Goal: Task Accomplishment & Management: Manage account settings

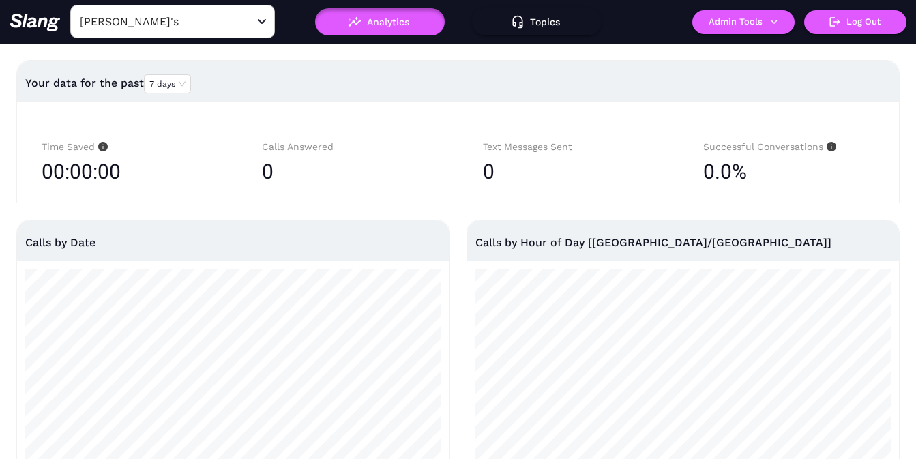
click at [171, 26] on input "[PERSON_NAME]'s" at bounding box center [151, 21] width 150 height 21
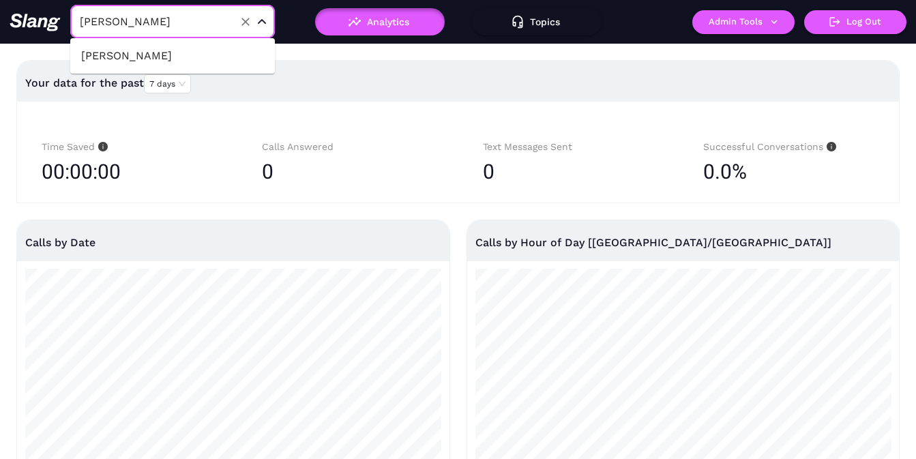
type input "hammi"
click at [178, 63] on li "[PERSON_NAME]" at bounding box center [172, 56] width 205 height 25
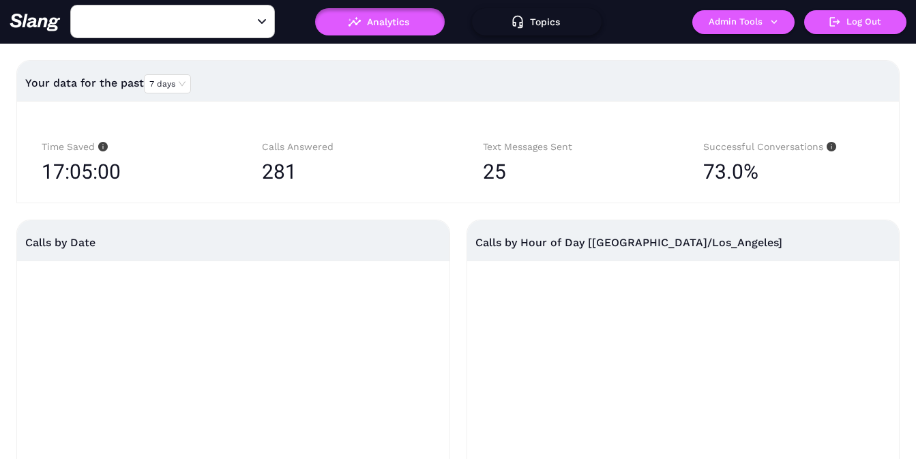
type input "[PERSON_NAME]"
click at [533, 23] on button "Topics" at bounding box center [537, 21] width 130 height 27
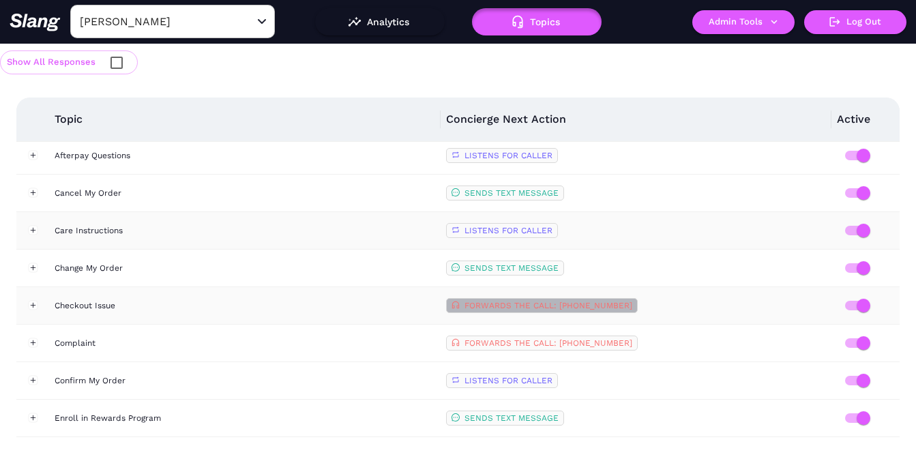
scroll to position [343, 0]
click at [589, 306] on span "FORWARDS THE CALL: +1(833) 426-6488" at bounding box center [548, 305] width 168 height 10
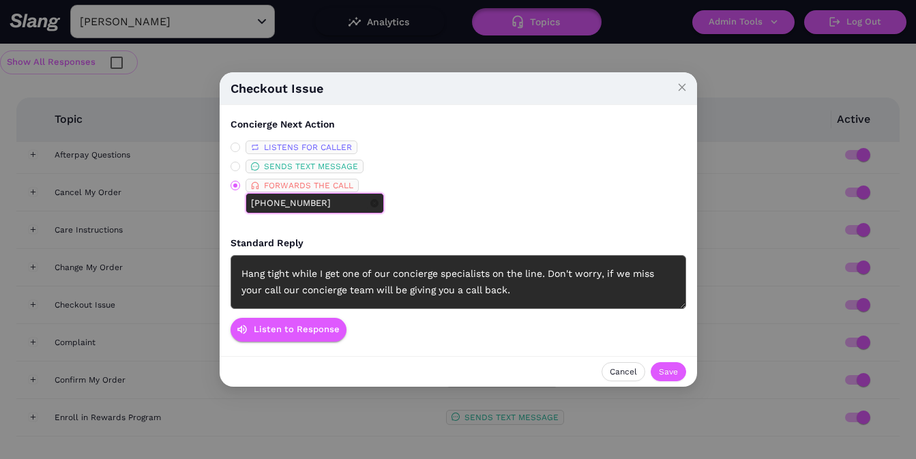
drag, startPoint x: 339, startPoint y: 199, endPoint x: 265, endPoint y: 197, distance: 73.7
click at [265, 197] on input "+1 833 426-6488" at bounding box center [309, 203] width 117 height 15
type input "+1 310 292-5200"
click at [669, 370] on span "Save" at bounding box center [668, 372] width 19 height 14
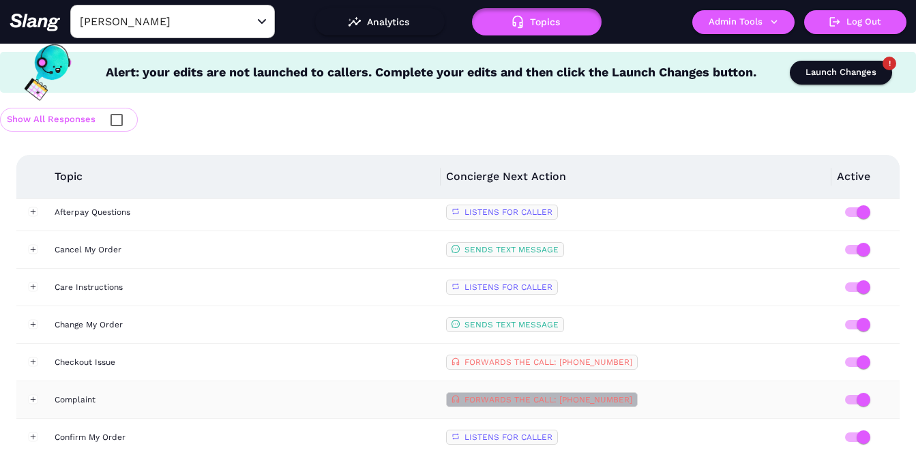
click at [576, 395] on span "FORWARDS THE CALL: +1(833) 426-6488" at bounding box center [548, 400] width 168 height 10
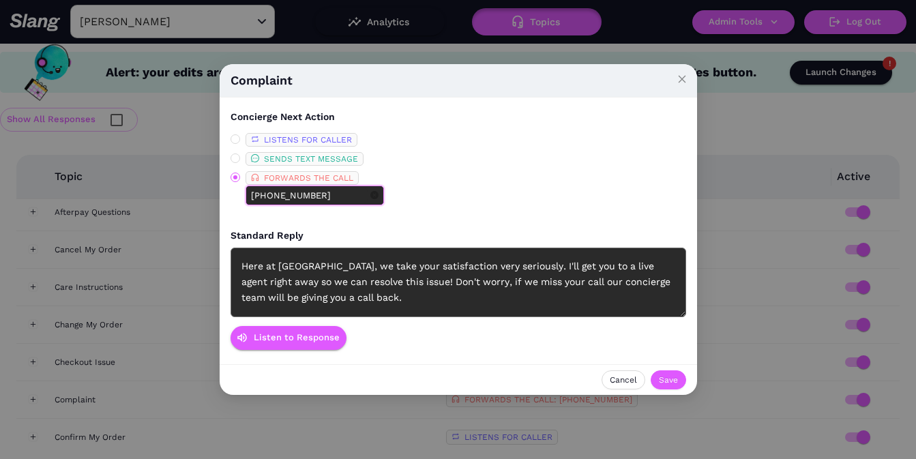
drag, startPoint x: 333, startPoint y: 194, endPoint x: 265, endPoint y: 194, distance: 67.5
click at [265, 194] on input "+1 833 426-6488" at bounding box center [309, 195] width 117 height 15
type input "+1 310 292-5200"
click at [671, 377] on span "Save" at bounding box center [668, 380] width 19 height 14
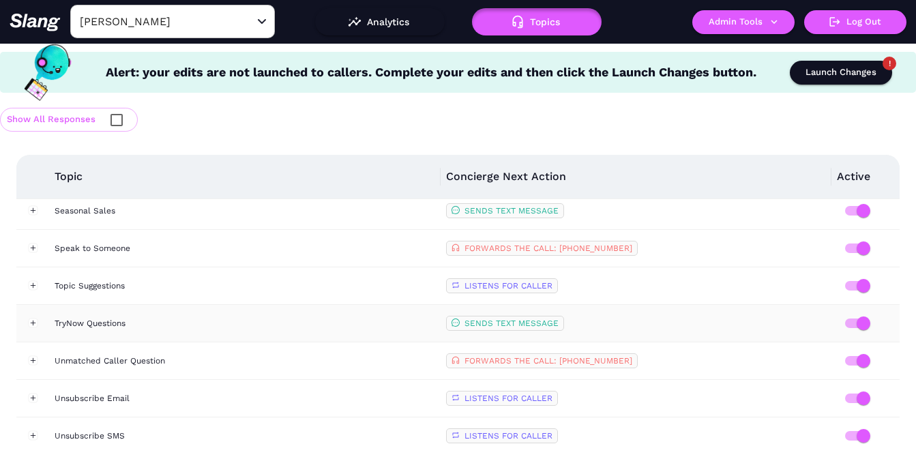
scroll to position [1096, 0]
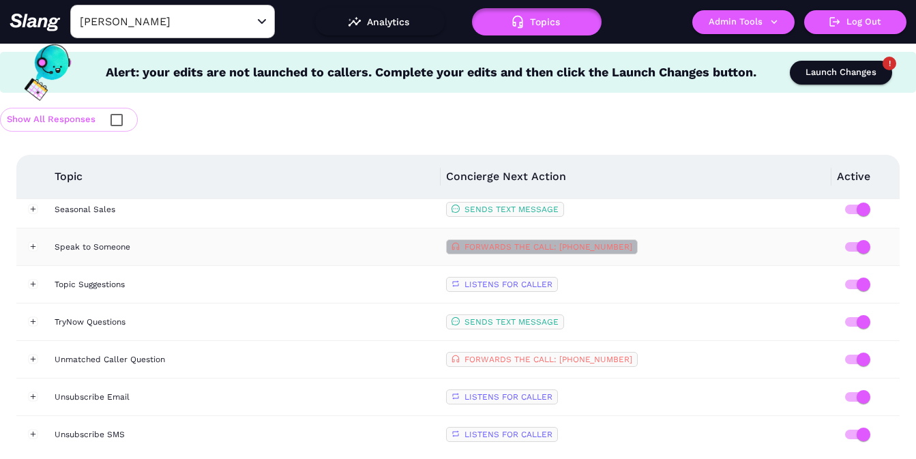
click at [590, 242] on span "FORWARDS THE CALL: +1(833) 426-6488" at bounding box center [548, 247] width 168 height 10
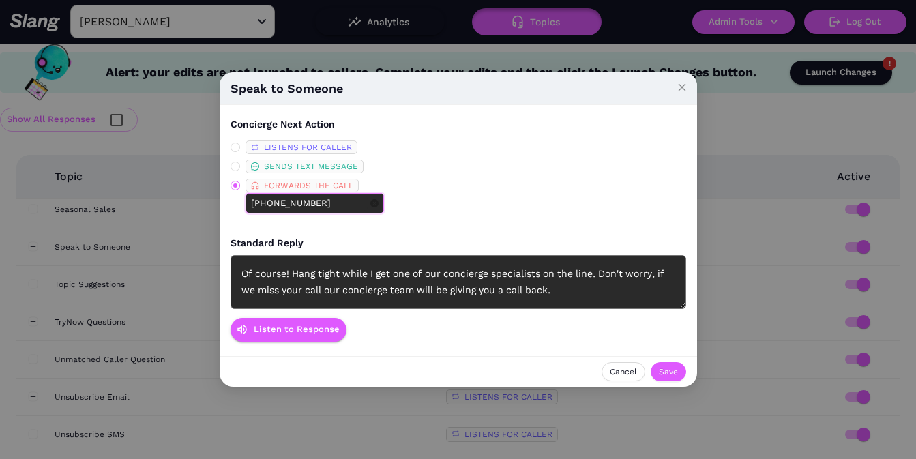
drag, startPoint x: 338, startPoint y: 203, endPoint x: 264, endPoint y: 201, distance: 73.7
click at [264, 201] on input "+1 833 426-6488" at bounding box center [309, 203] width 117 height 15
type input "+1 310 292-5200"
click at [671, 371] on span "Save" at bounding box center [668, 372] width 19 height 14
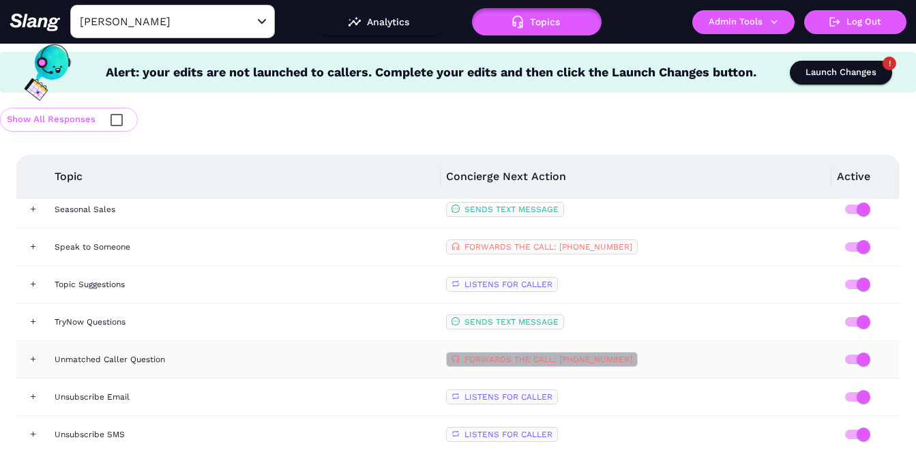
click at [616, 363] on span "FORWARDS THE CALL: +1(833) 426-6488" at bounding box center [548, 360] width 168 height 10
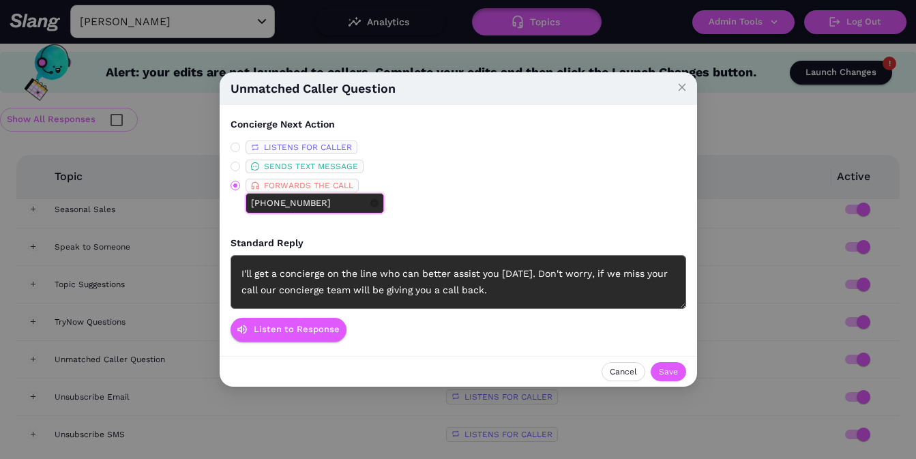
drag, startPoint x: 325, startPoint y: 203, endPoint x: 265, endPoint y: 202, distance: 60.0
click at [265, 203] on input "+1 833 426-6488" at bounding box center [309, 203] width 117 height 15
type input "+1 310 292-5200"
click at [673, 372] on span "Save" at bounding box center [668, 372] width 19 height 14
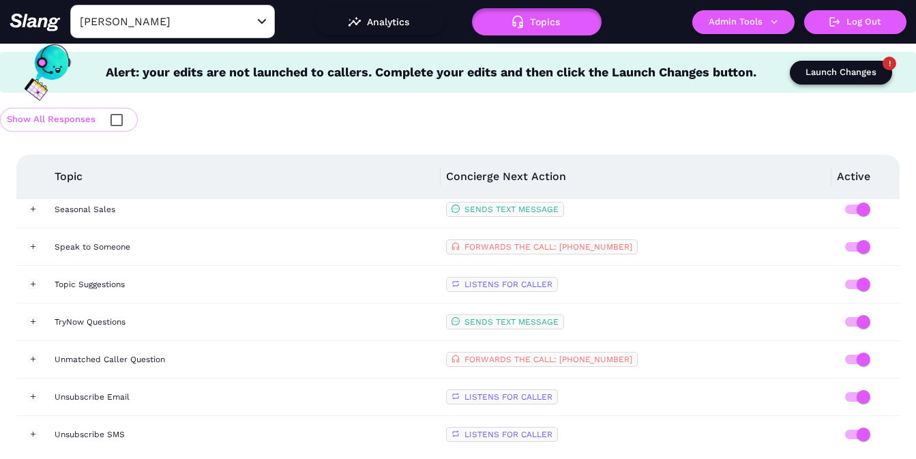
click at [837, 73] on div "Launch Changes" at bounding box center [841, 73] width 71 height 16
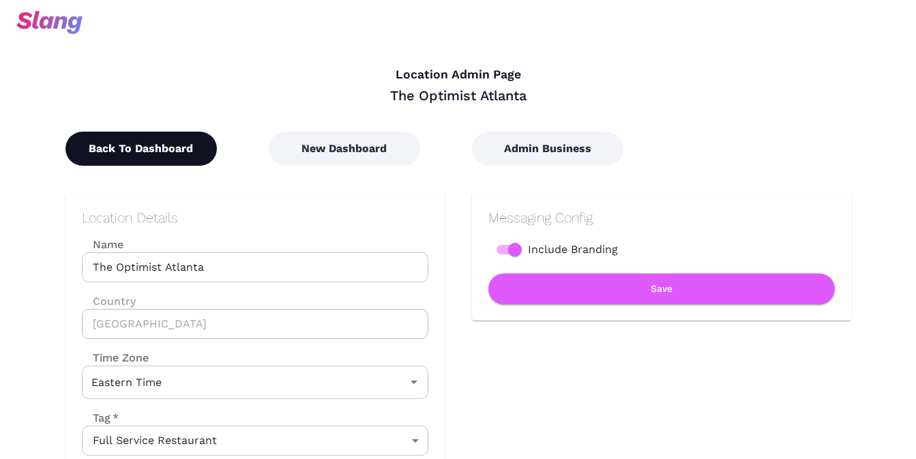
click at [133, 154] on button "Back To Dashboard" at bounding box center [140, 149] width 151 height 34
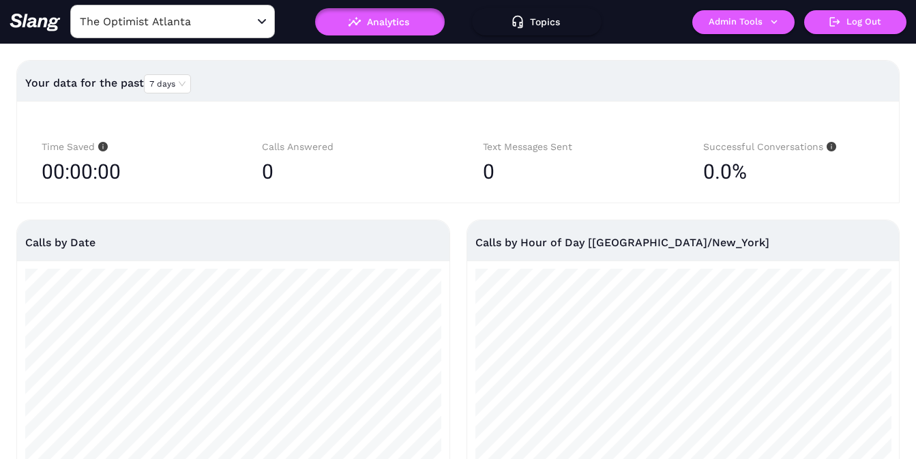
click at [180, 25] on input "The Optimist Atlanta" at bounding box center [151, 21] width 150 height 21
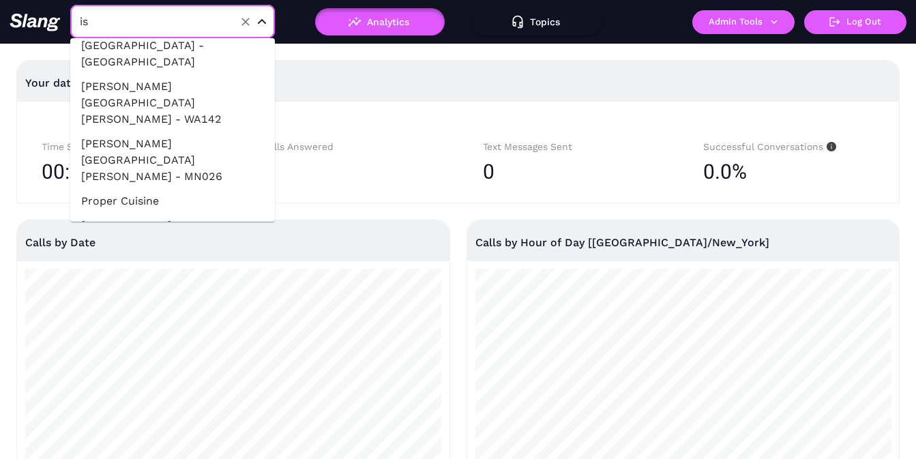
type input "i"
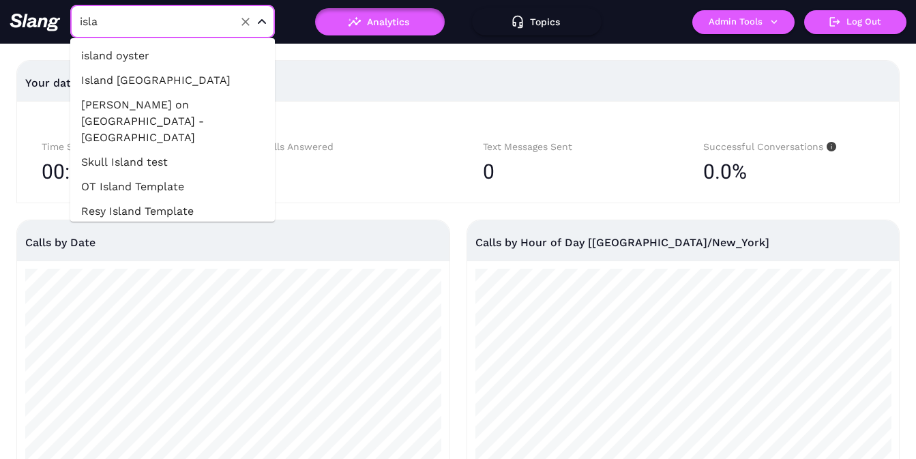
click at [332, 110] on div "Time Saved 00:00:00 Calls Answered 0 Text Messages Sent 0 Successful Conversati…" at bounding box center [458, 152] width 882 height 102
type input "The Optimist Atlanta"
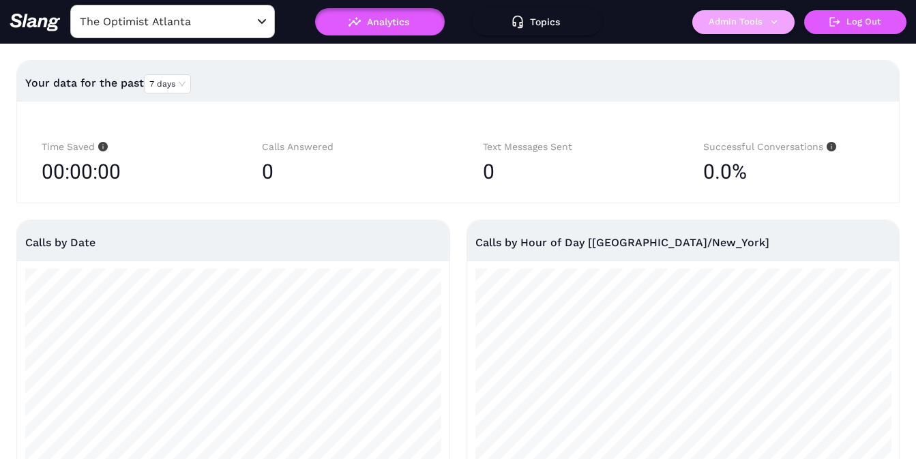
click at [706, 16] on button "Admin Tools" at bounding box center [743, 22] width 102 height 24
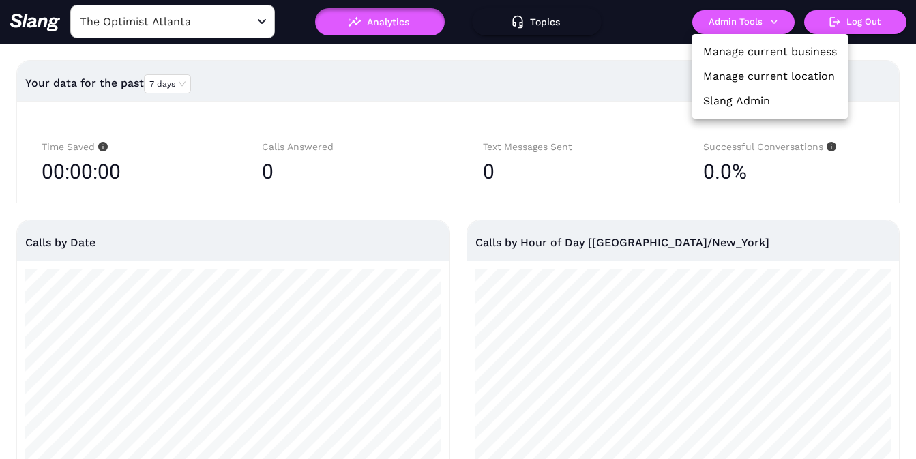
click at [738, 72] on link "Manage current location" at bounding box center [769, 76] width 132 height 16
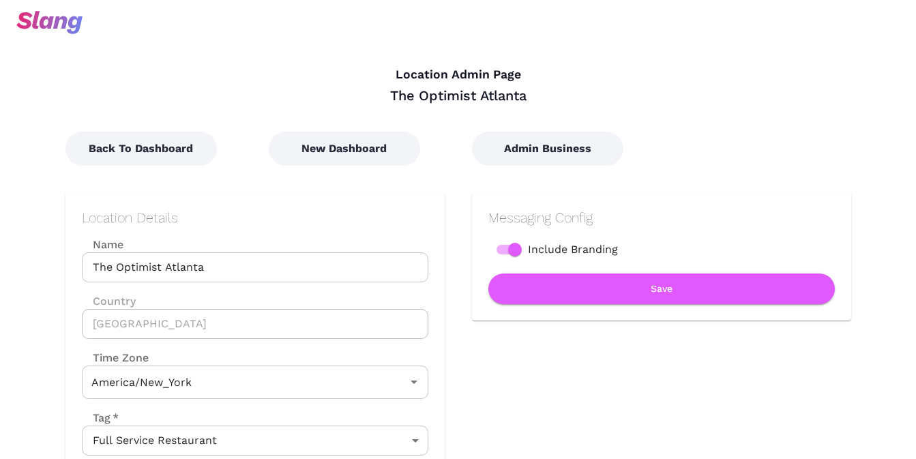
type input "Eastern Time"
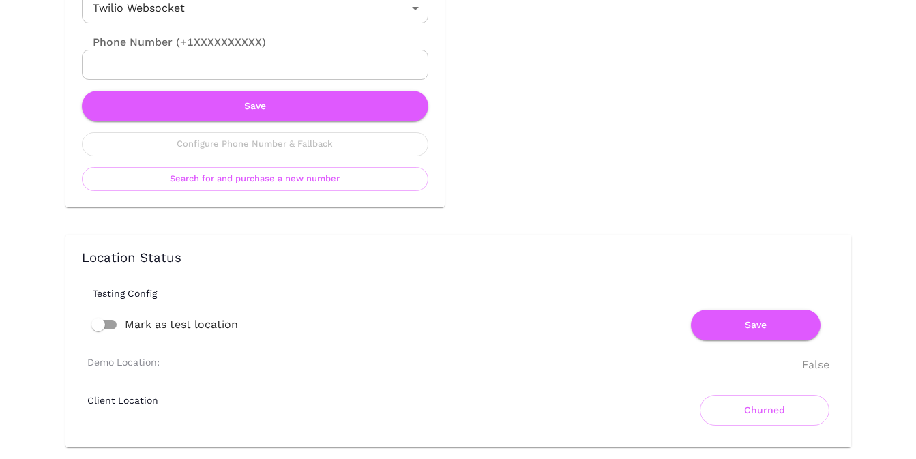
scroll to position [677, 0]
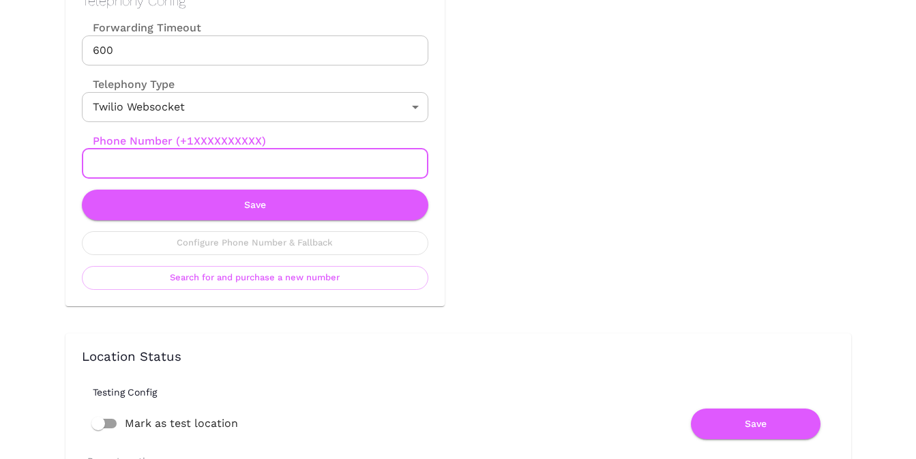
click at [241, 175] on input "Phone Number (+1XXXXXXXXXX)" at bounding box center [255, 164] width 346 height 30
click at [315, 206] on button "Save" at bounding box center [255, 205] width 346 height 31
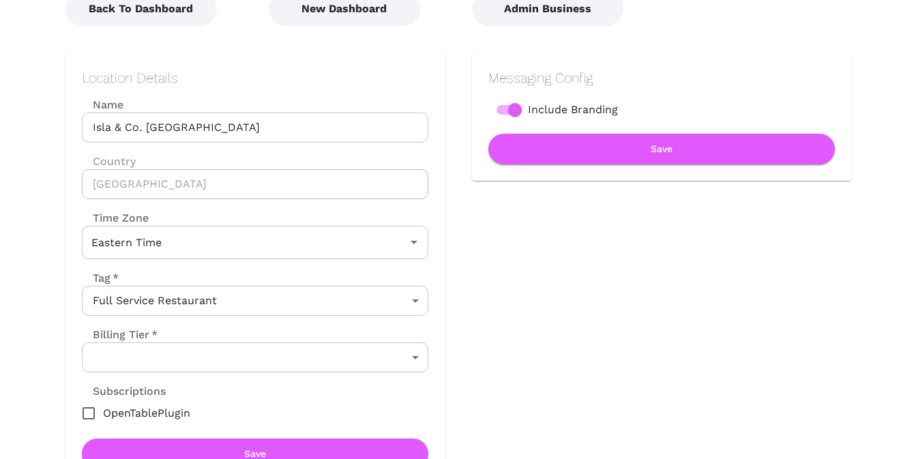
scroll to position [0, 0]
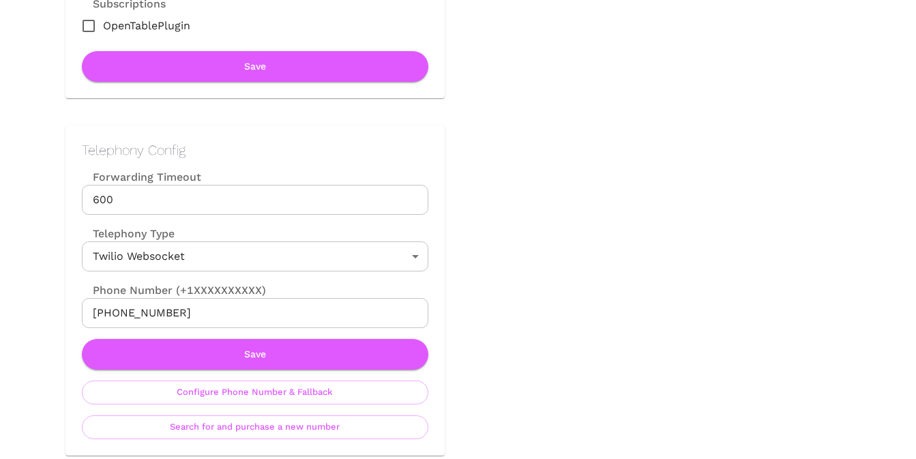
scroll to position [636, 0]
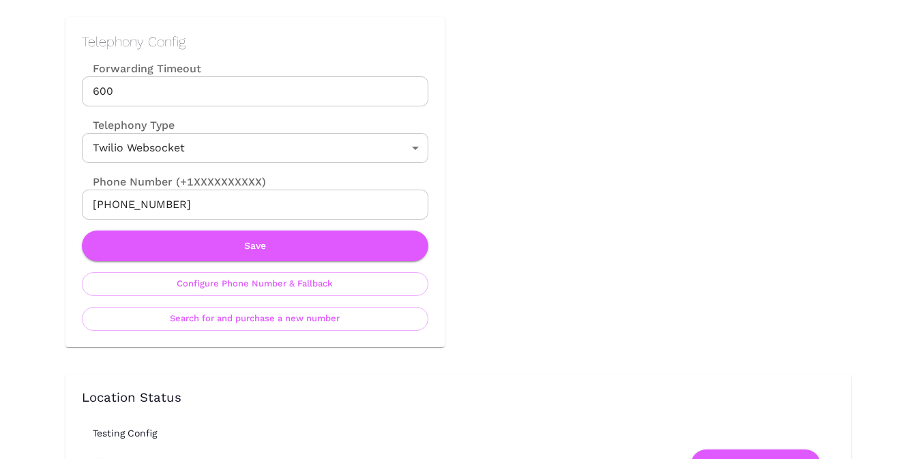
click at [208, 201] on input "+14047389032" at bounding box center [255, 205] width 346 height 30
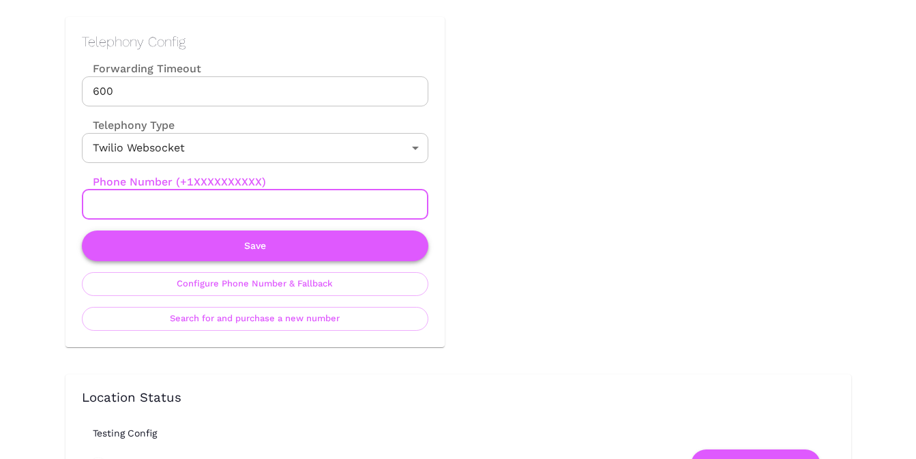
click at [266, 246] on button "Save" at bounding box center [255, 246] width 346 height 31
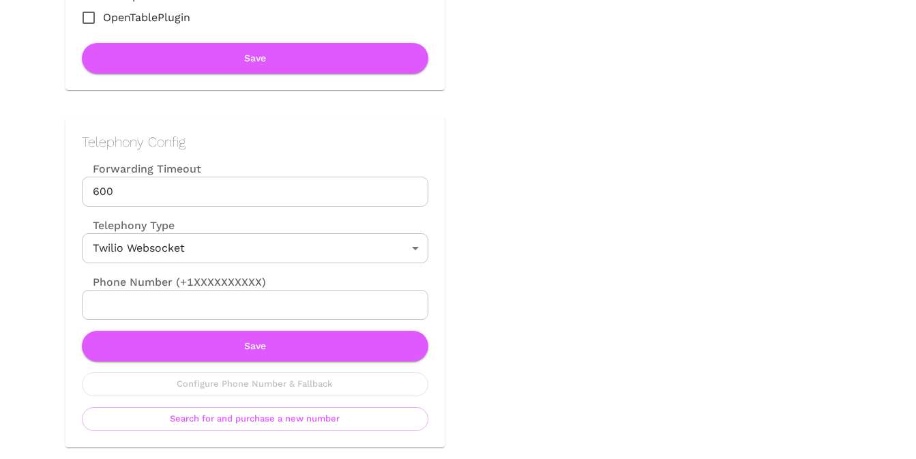
scroll to position [598, 0]
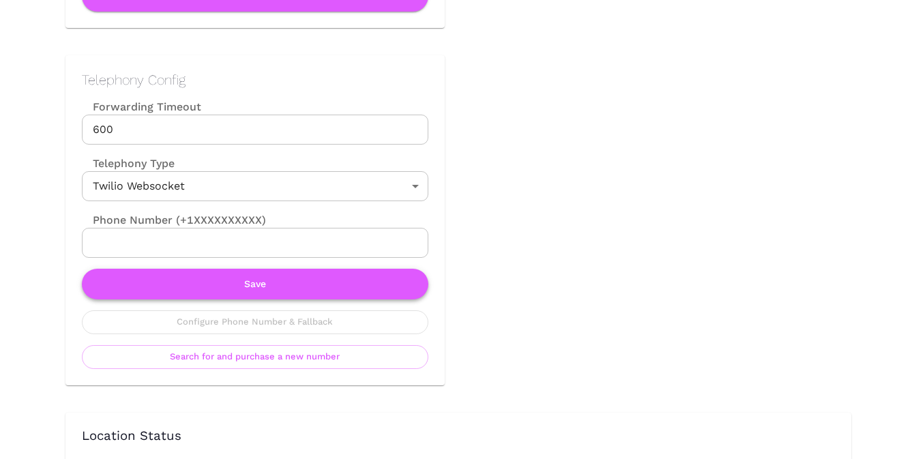
click at [272, 280] on button "Save" at bounding box center [255, 284] width 346 height 31
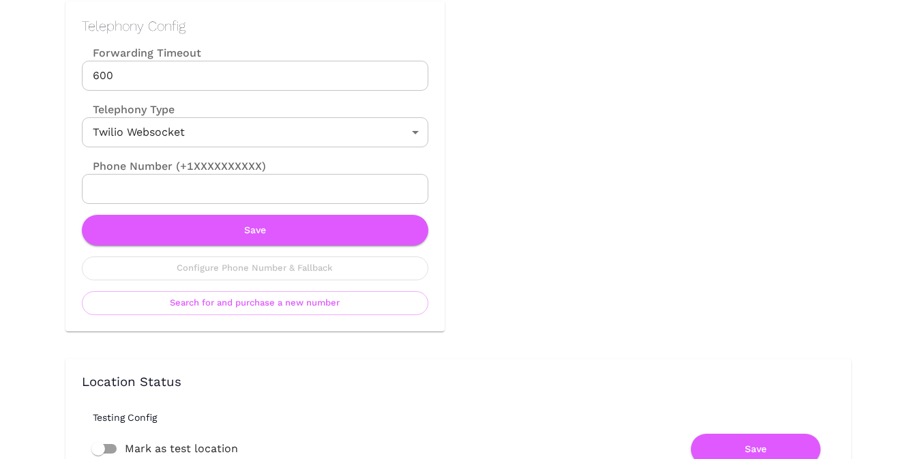
scroll to position [0, 0]
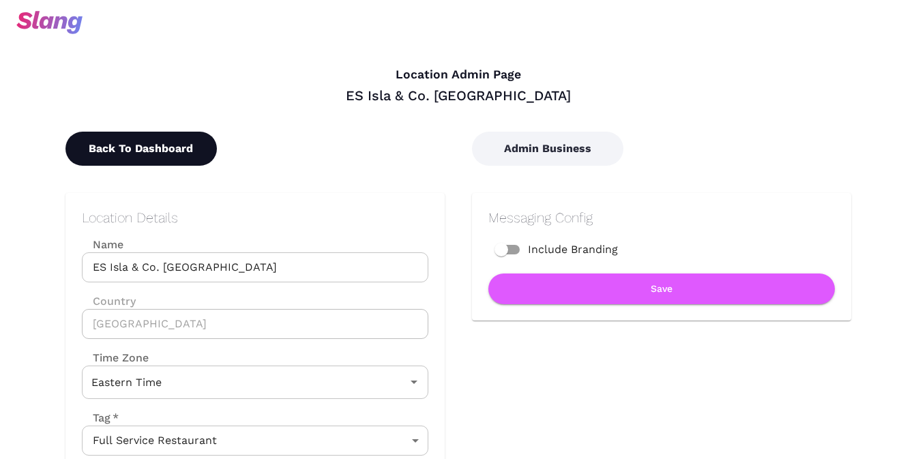
click at [148, 149] on button "Back To Dashboard" at bounding box center [140, 149] width 151 height 34
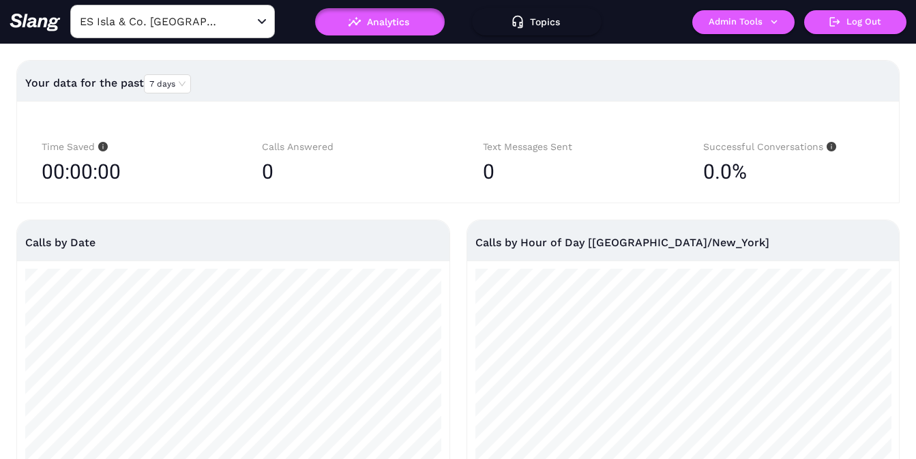
click at [170, 20] on input "ES Isla & Co. Midtown" at bounding box center [151, 21] width 150 height 21
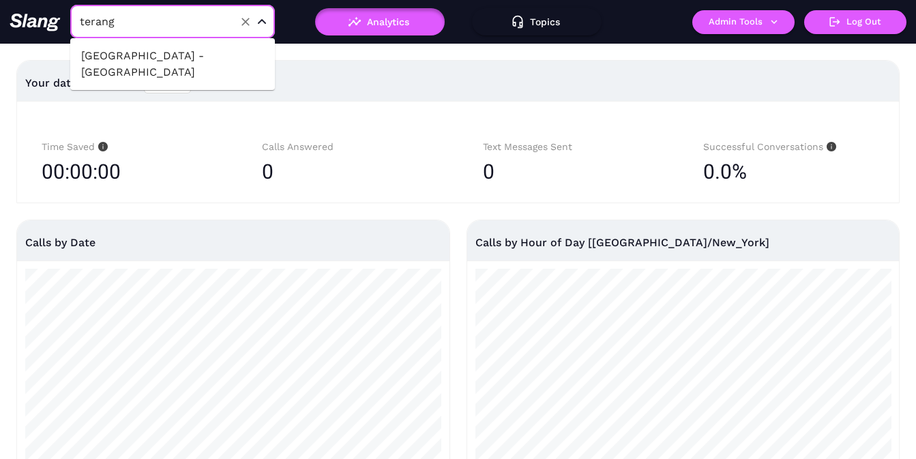
type input "teranga"
click at [179, 54] on li "[GEOGRAPHIC_DATA] - [GEOGRAPHIC_DATA]" at bounding box center [172, 64] width 205 height 41
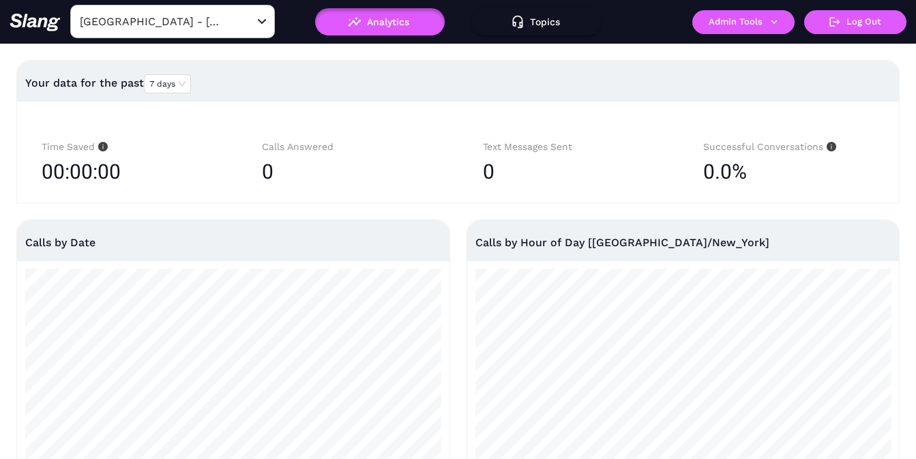
click at [745, 23] on button "Admin Tools" at bounding box center [743, 22] width 102 height 24
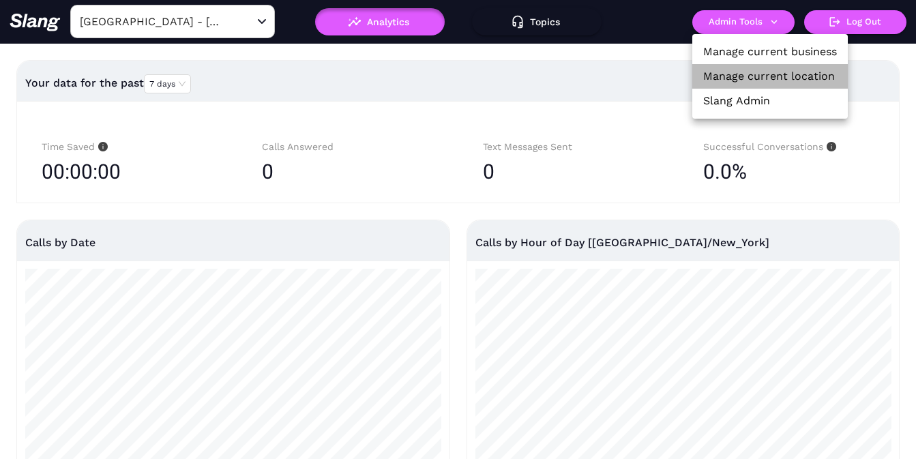
click at [733, 71] on link "Manage current location" at bounding box center [769, 76] width 132 height 16
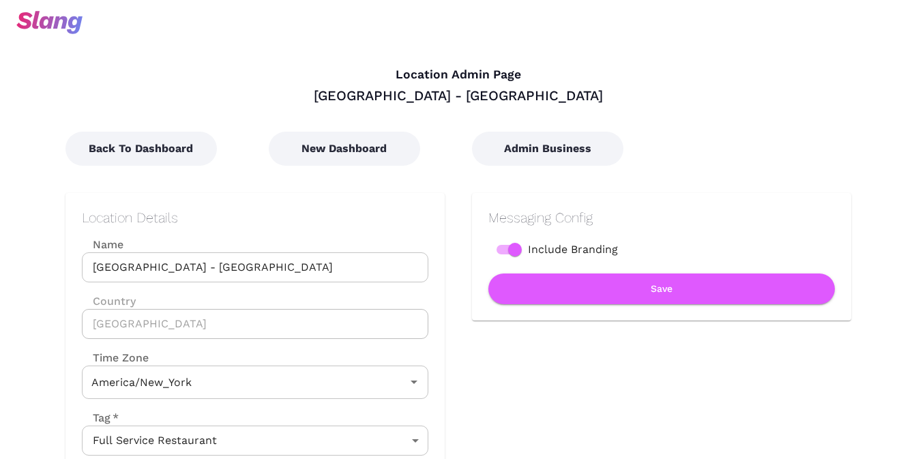
type input "Eastern Time"
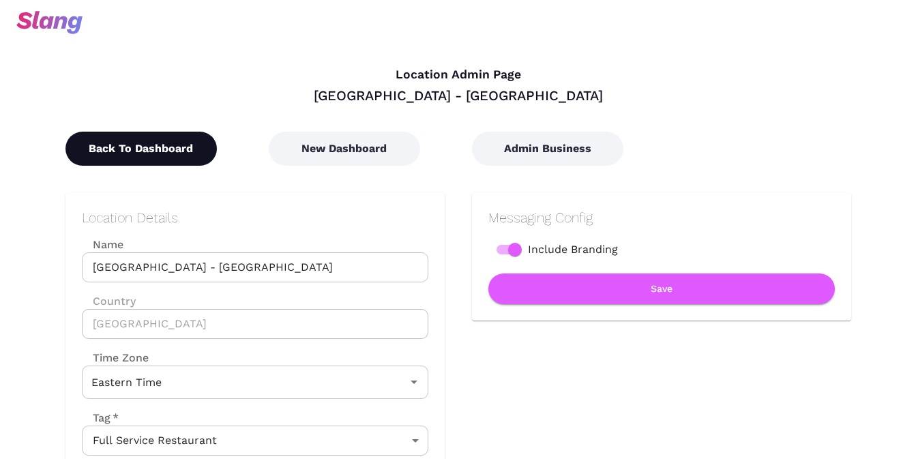
click at [139, 145] on button "Back To Dashboard" at bounding box center [140, 149] width 151 height 34
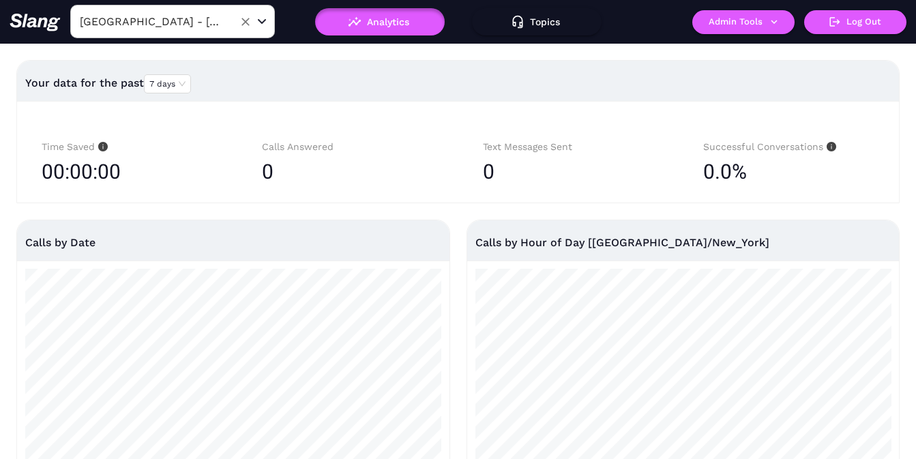
click at [177, 27] on input "[GEOGRAPHIC_DATA] - [GEOGRAPHIC_DATA]" at bounding box center [151, 21] width 150 height 21
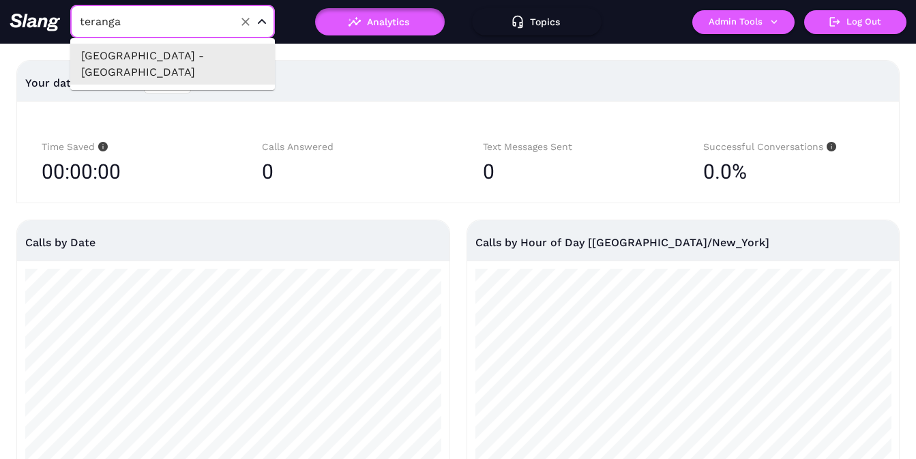
type input "[GEOGRAPHIC_DATA] - [GEOGRAPHIC_DATA]"
click at [616, 94] on div "Your data for the past 7 days" at bounding box center [458, 83] width 866 height 33
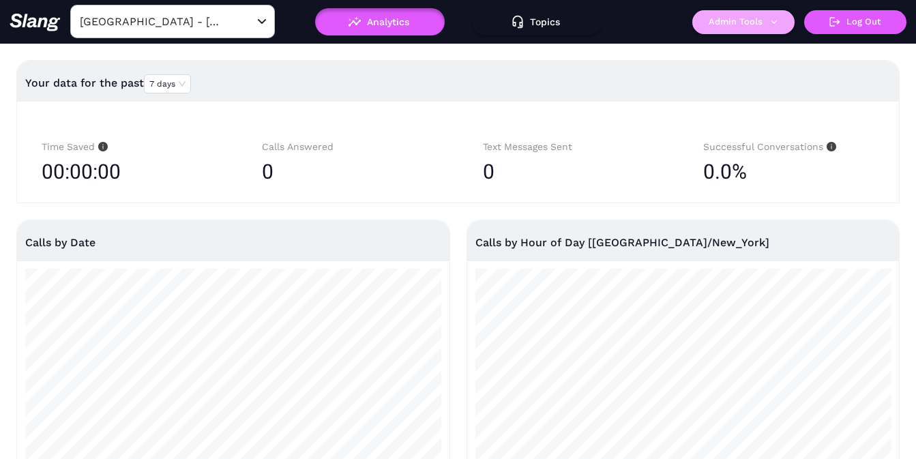
click at [754, 23] on button "Admin Tools" at bounding box center [743, 22] width 102 height 24
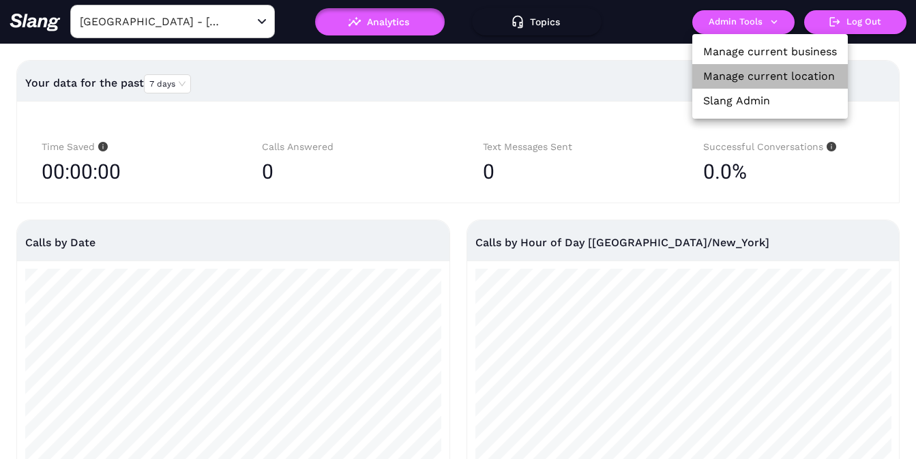
click at [750, 75] on link "Manage current location" at bounding box center [769, 76] width 132 height 16
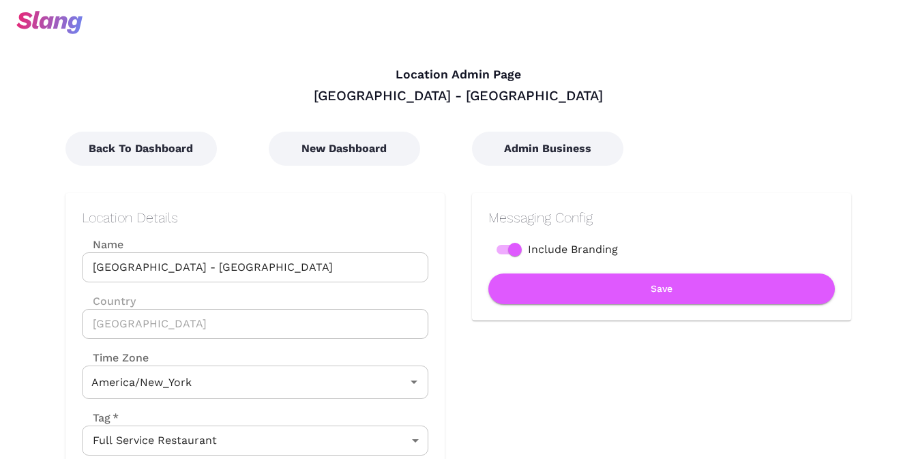
type input "Eastern Time"
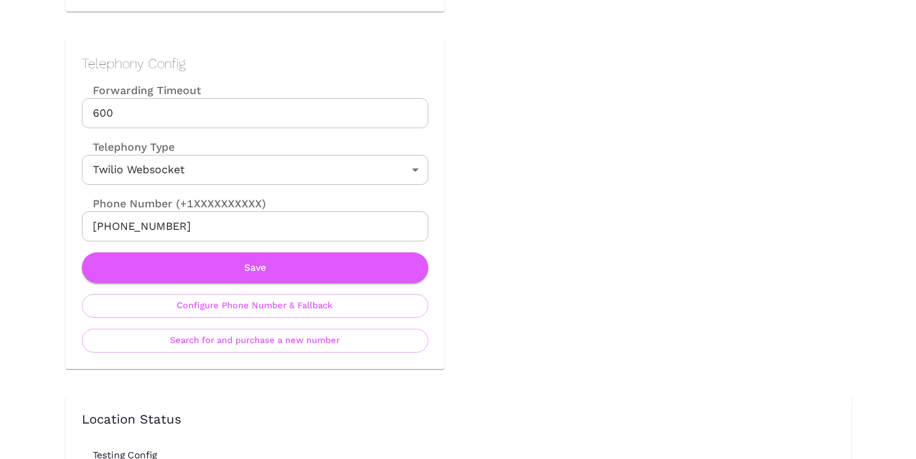
scroll to position [630, 0]
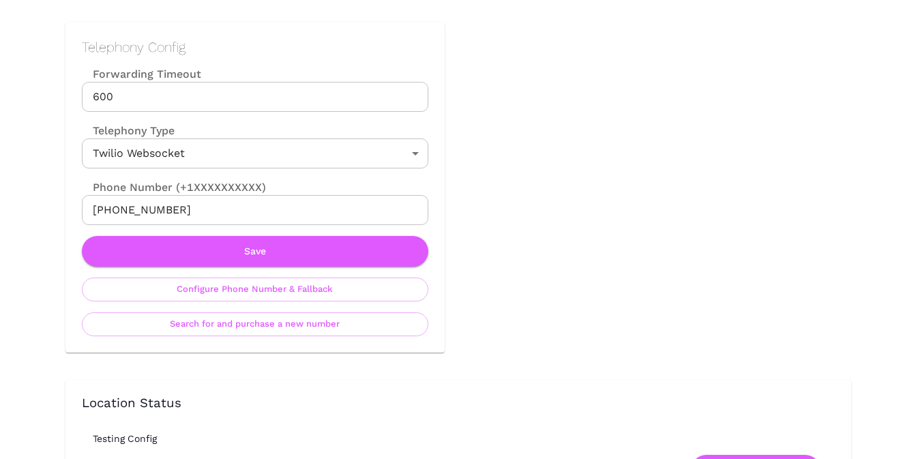
click at [226, 211] on input "+14707047516" at bounding box center [255, 210] width 346 height 30
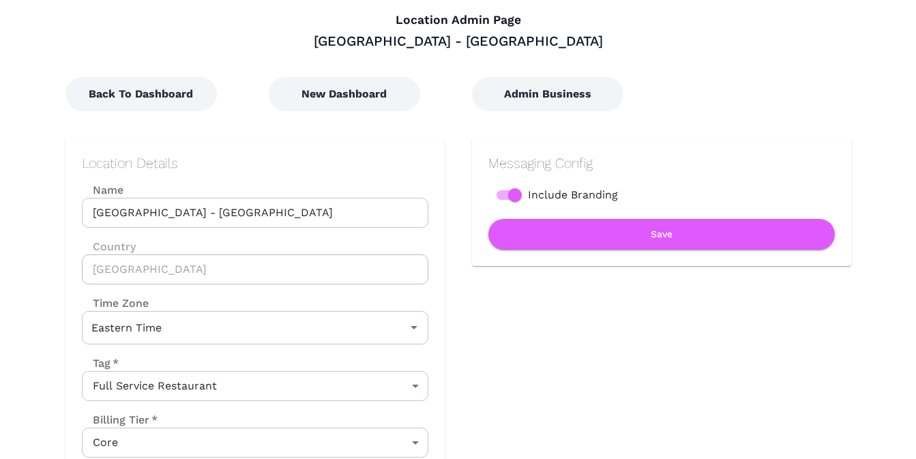
scroll to position [0, 0]
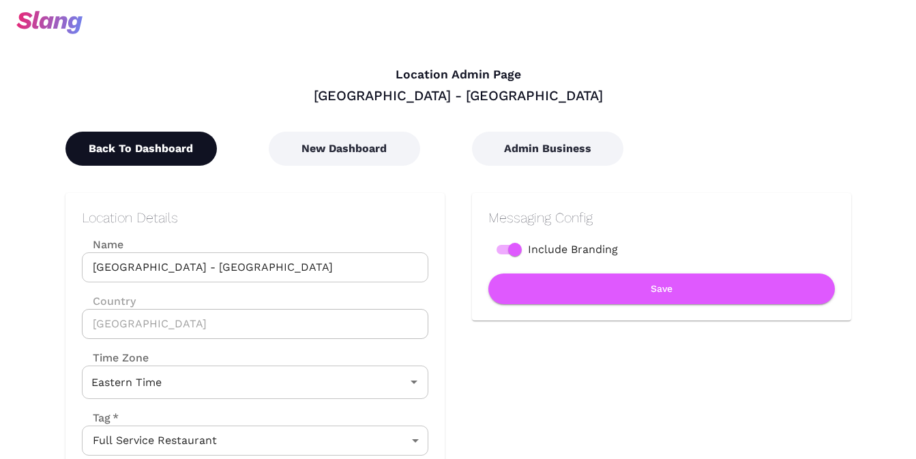
click at [151, 145] on button "Back To Dashboard" at bounding box center [140, 149] width 151 height 34
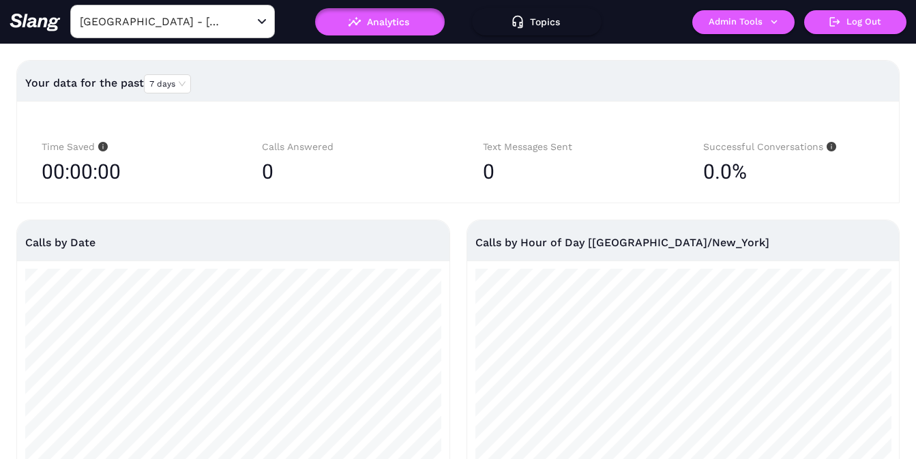
click at [183, 29] on input "[GEOGRAPHIC_DATA] - [GEOGRAPHIC_DATA]" at bounding box center [151, 21] width 150 height 21
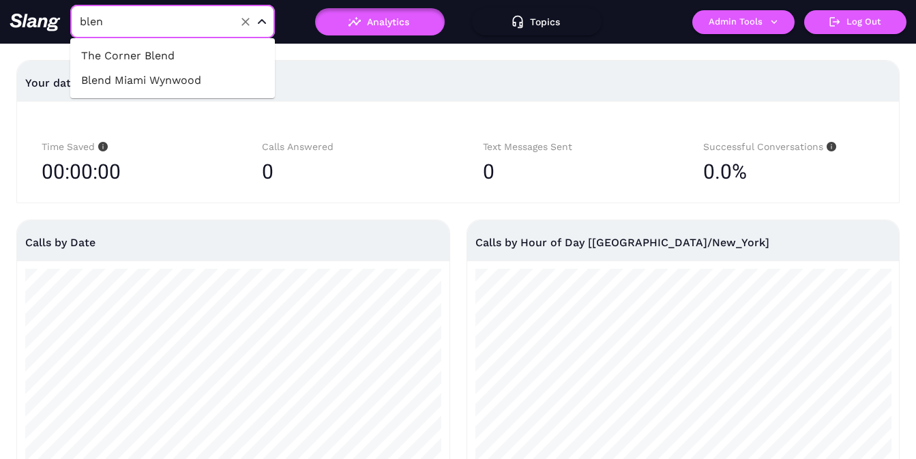
type input "blend"
click at [176, 80] on li "Blend Miami Wynwood" at bounding box center [172, 80] width 205 height 25
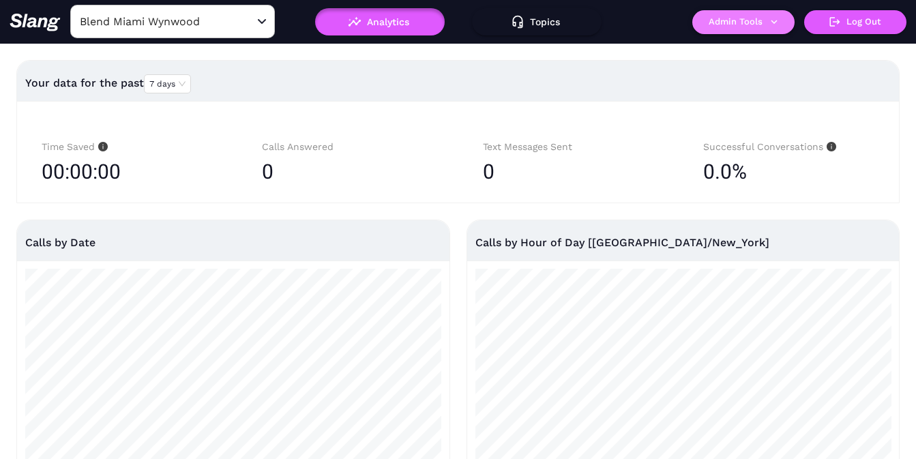
click at [753, 18] on button "Admin Tools" at bounding box center [743, 22] width 102 height 24
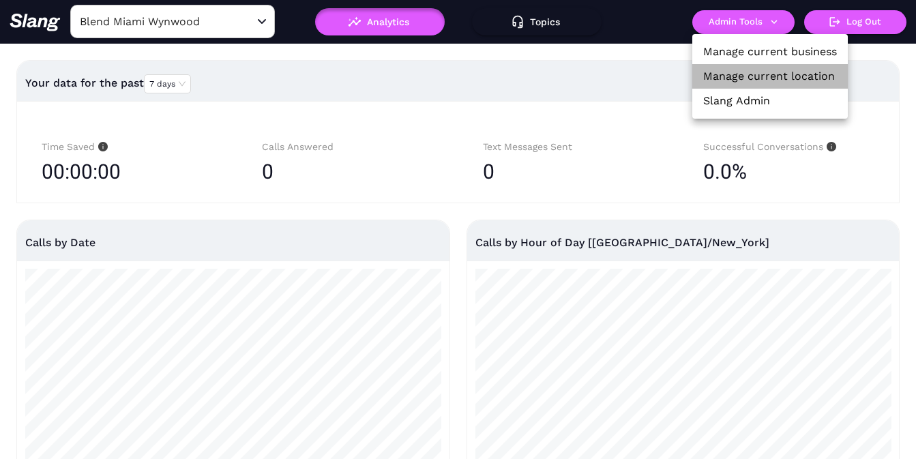
click at [752, 78] on link "Manage current location" at bounding box center [769, 76] width 132 height 16
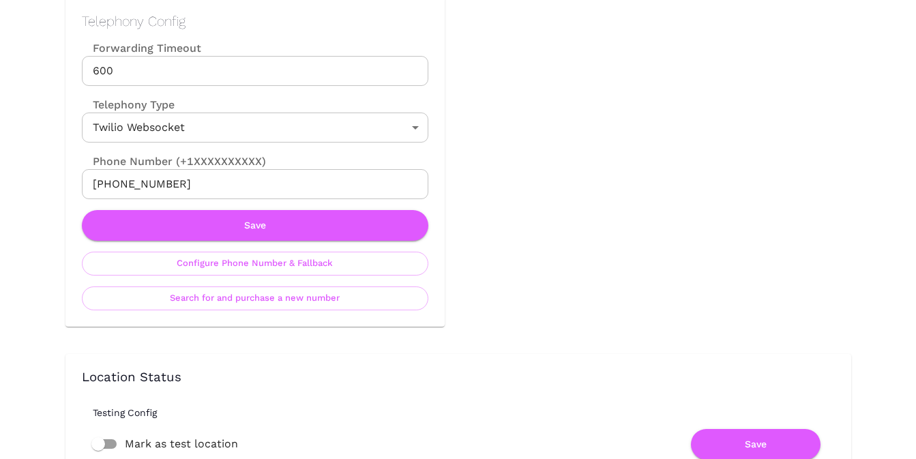
scroll to position [722, 0]
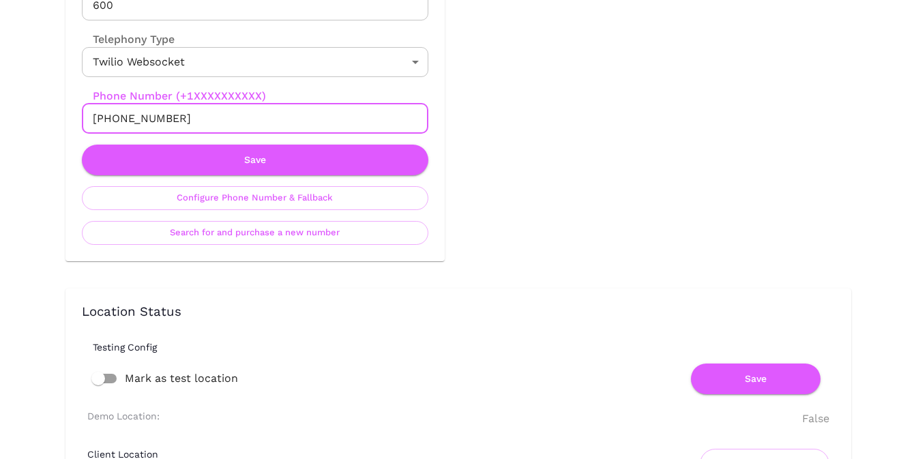
click at [188, 119] on input "+18134880946" at bounding box center [255, 119] width 346 height 30
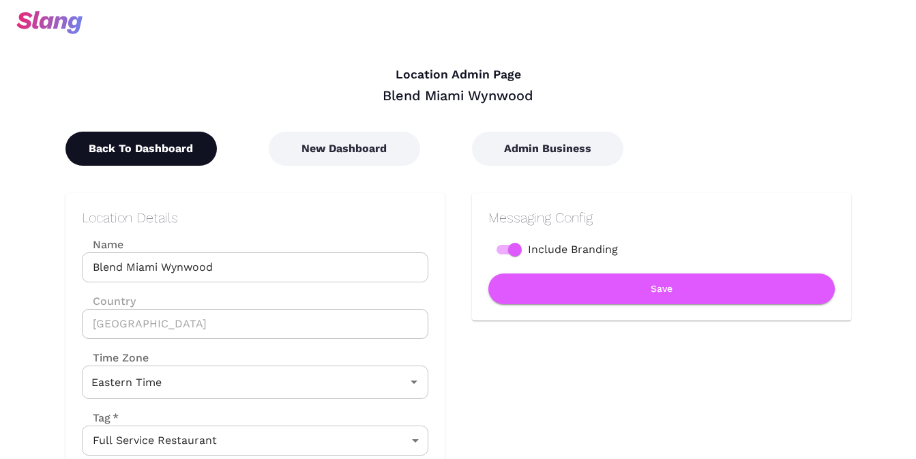
click at [139, 151] on button "Back To Dashboard" at bounding box center [140, 149] width 151 height 34
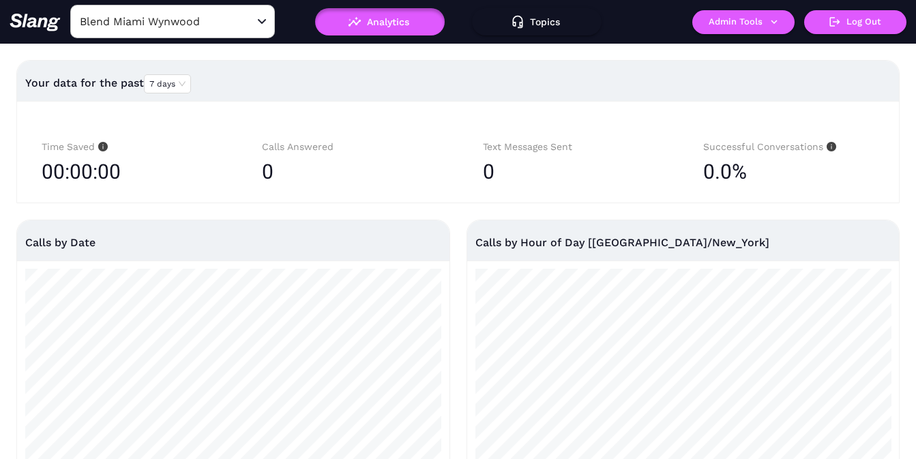
click at [179, 27] on input "Blend Miami Wynwood" at bounding box center [151, 21] width 150 height 21
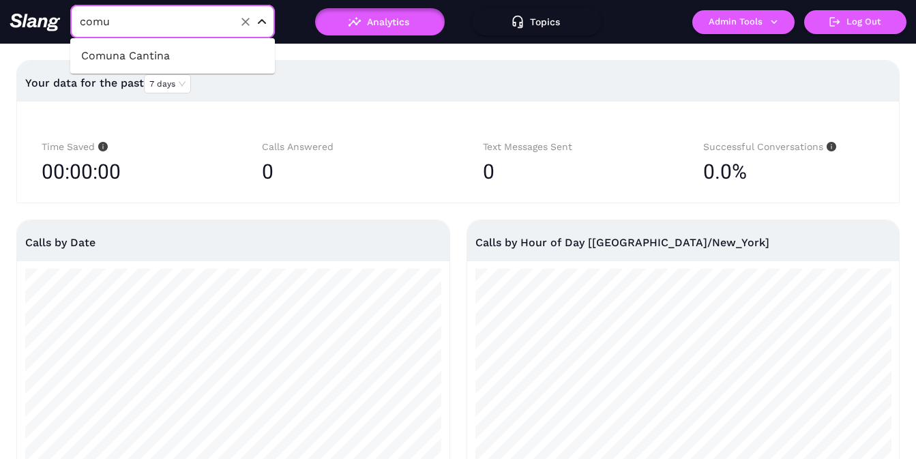
type input "comun"
click at [181, 49] on li "Comuna Cantina" at bounding box center [172, 56] width 205 height 25
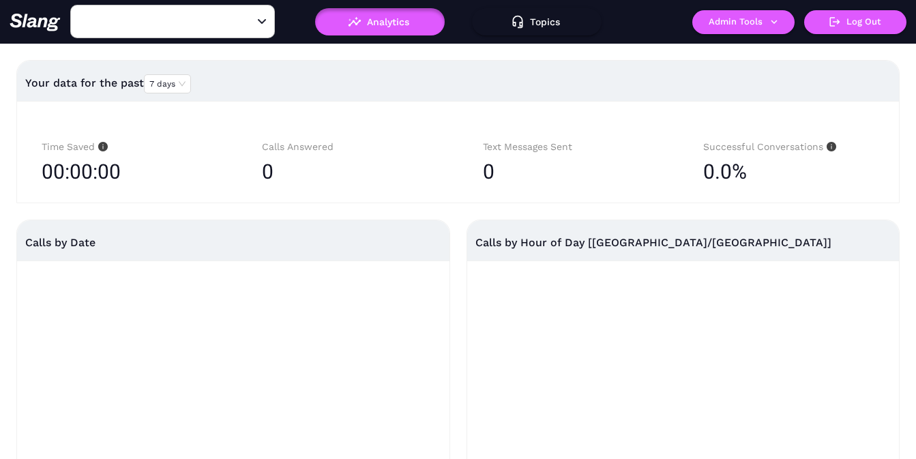
type input "Comuna Cantina"
click at [730, 23] on button "Admin Tools" at bounding box center [743, 22] width 102 height 24
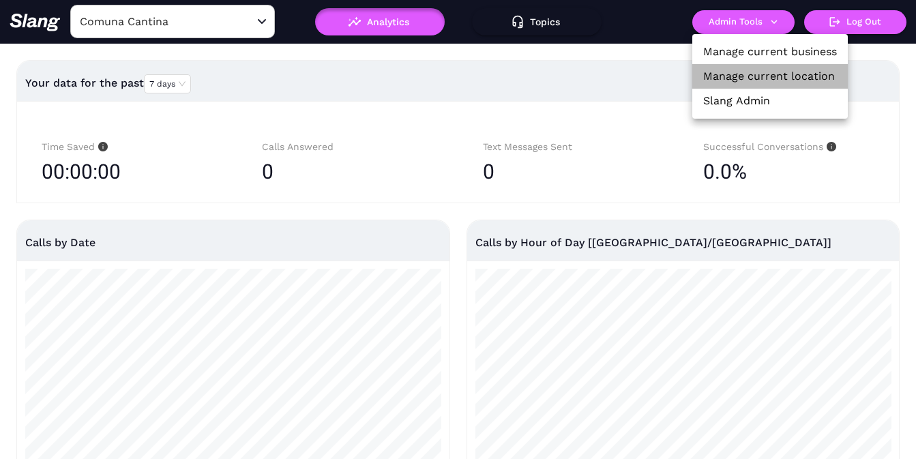
click at [731, 76] on link "Manage current location" at bounding box center [769, 76] width 132 height 16
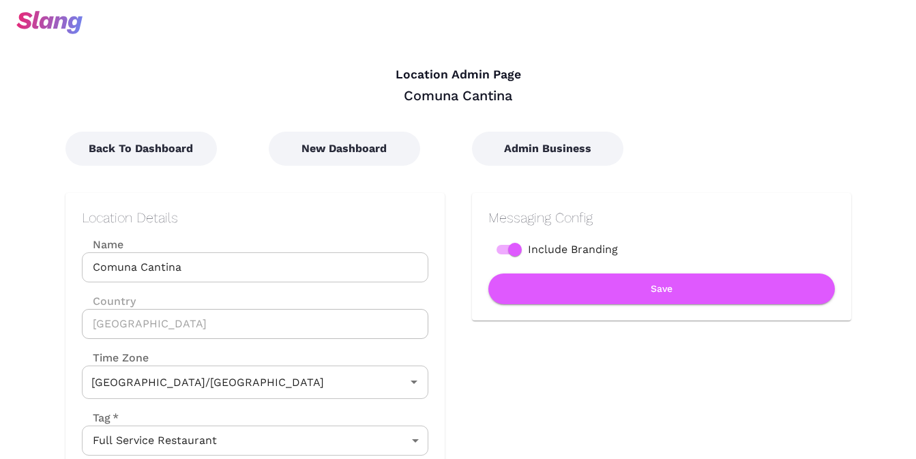
type input "Australian EST (Brisbane)"
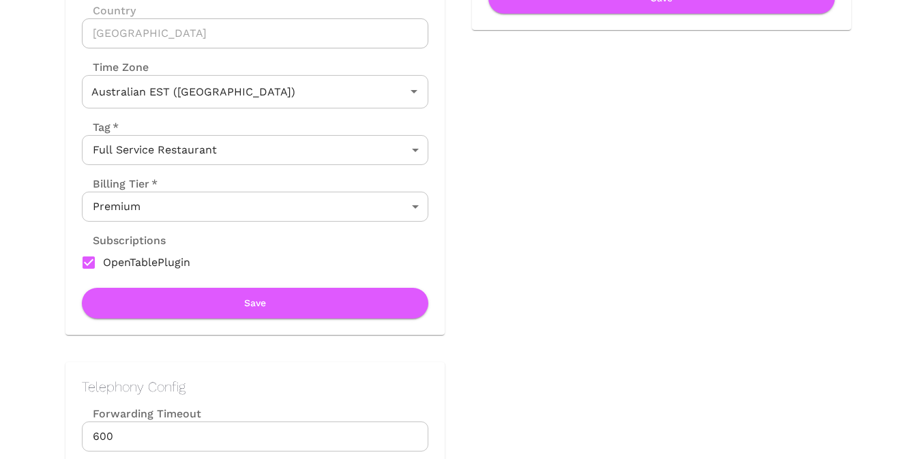
scroll to position [448, 0]
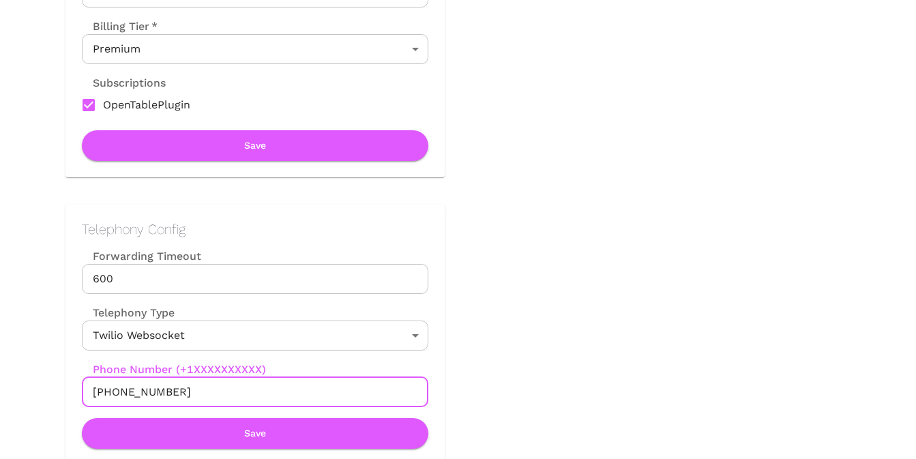
click at [241, 400] on input "+61468028412" at bounding box center [255, 392] width 346 height 30
paste input "731323759"
type input "+61731323759"
click at [265, 433] on button "Save" at bounding box center [255, 433] width 346 height 31
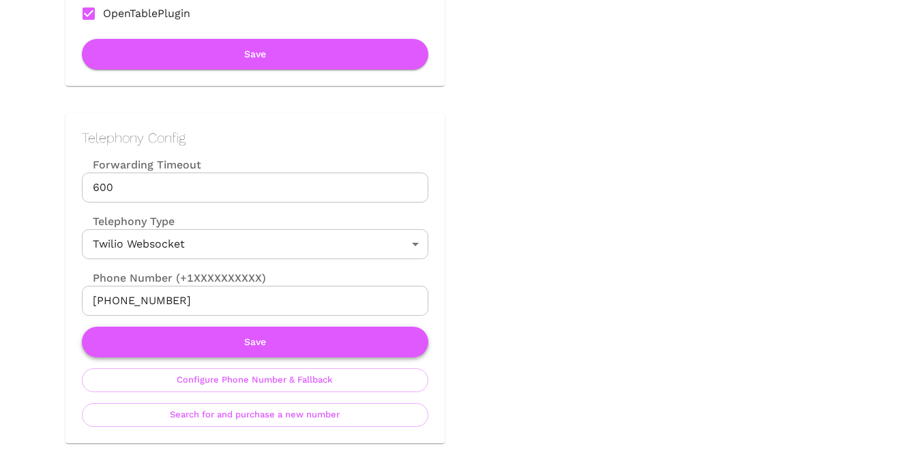
scroll to position [550, 0]
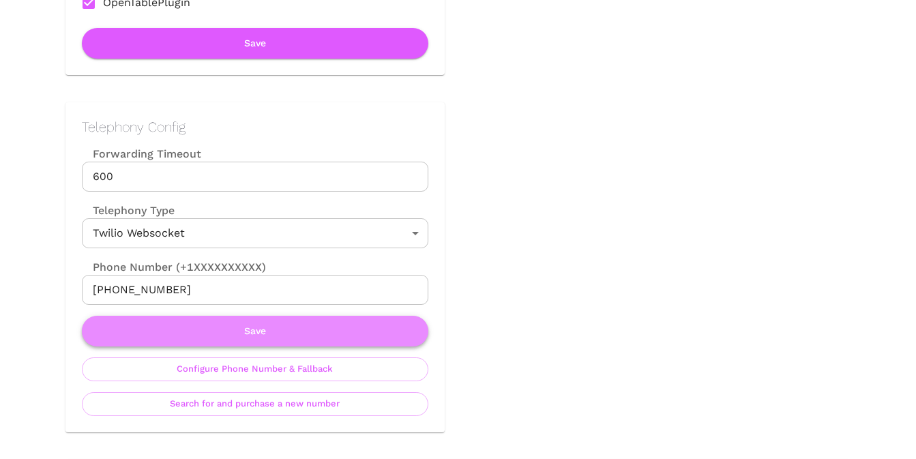
click at [228, 339] on button "Save" at bounding box center [255, 331] width 346 height 31
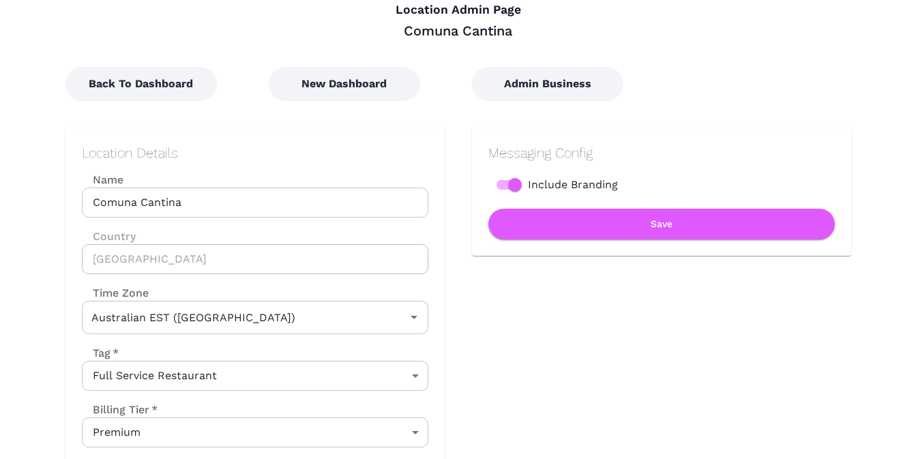
scroll to position [0, 0]
